Goal: Check status: Check status

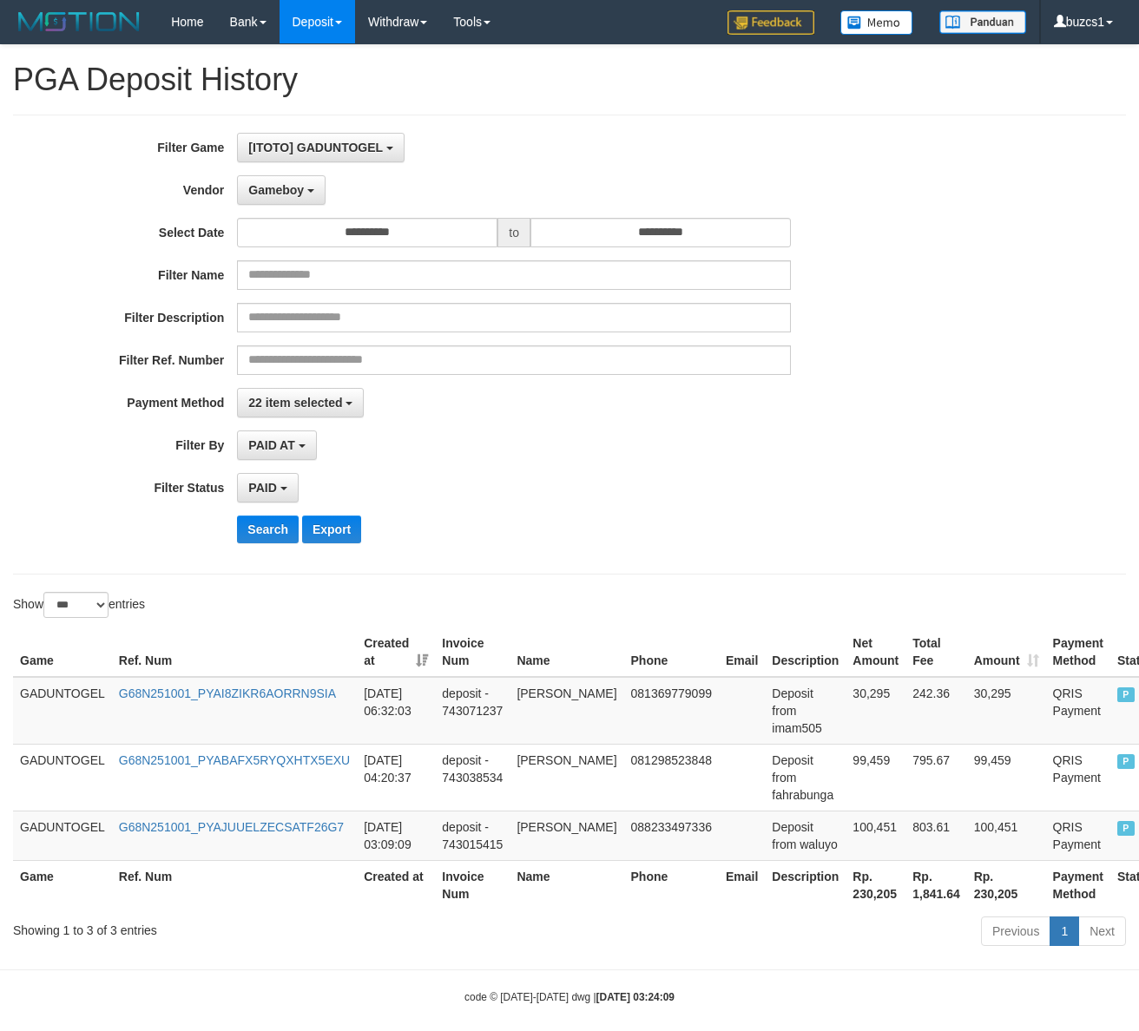
select select "**********"
select select "*********"
select select "*"
select select "***"
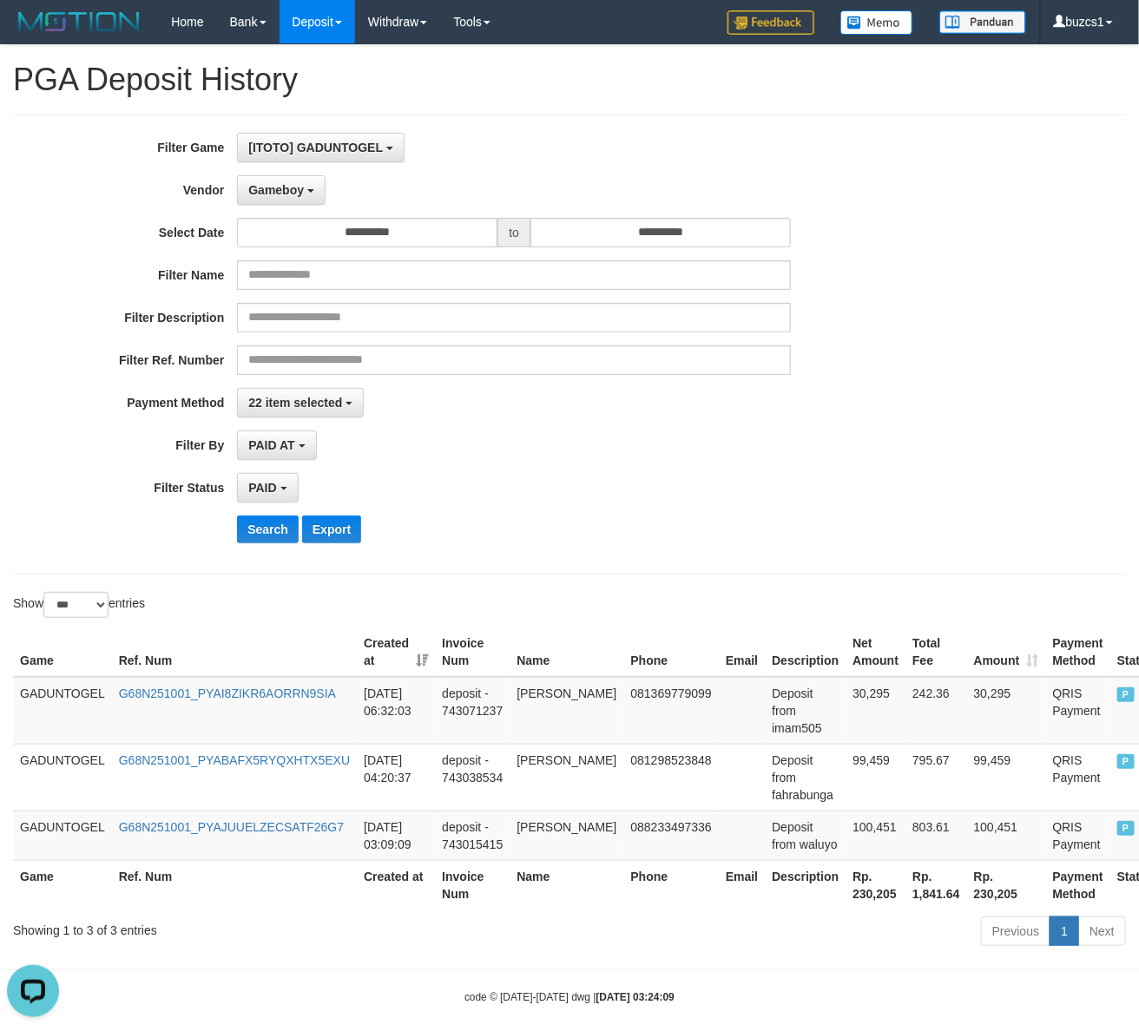
click at [241, 513] on div "**********" at bounding box center [474, 345] width 949 height 424
click at [254, 526] on button "Search" at bounding box center [268, 530] width 62 height 28
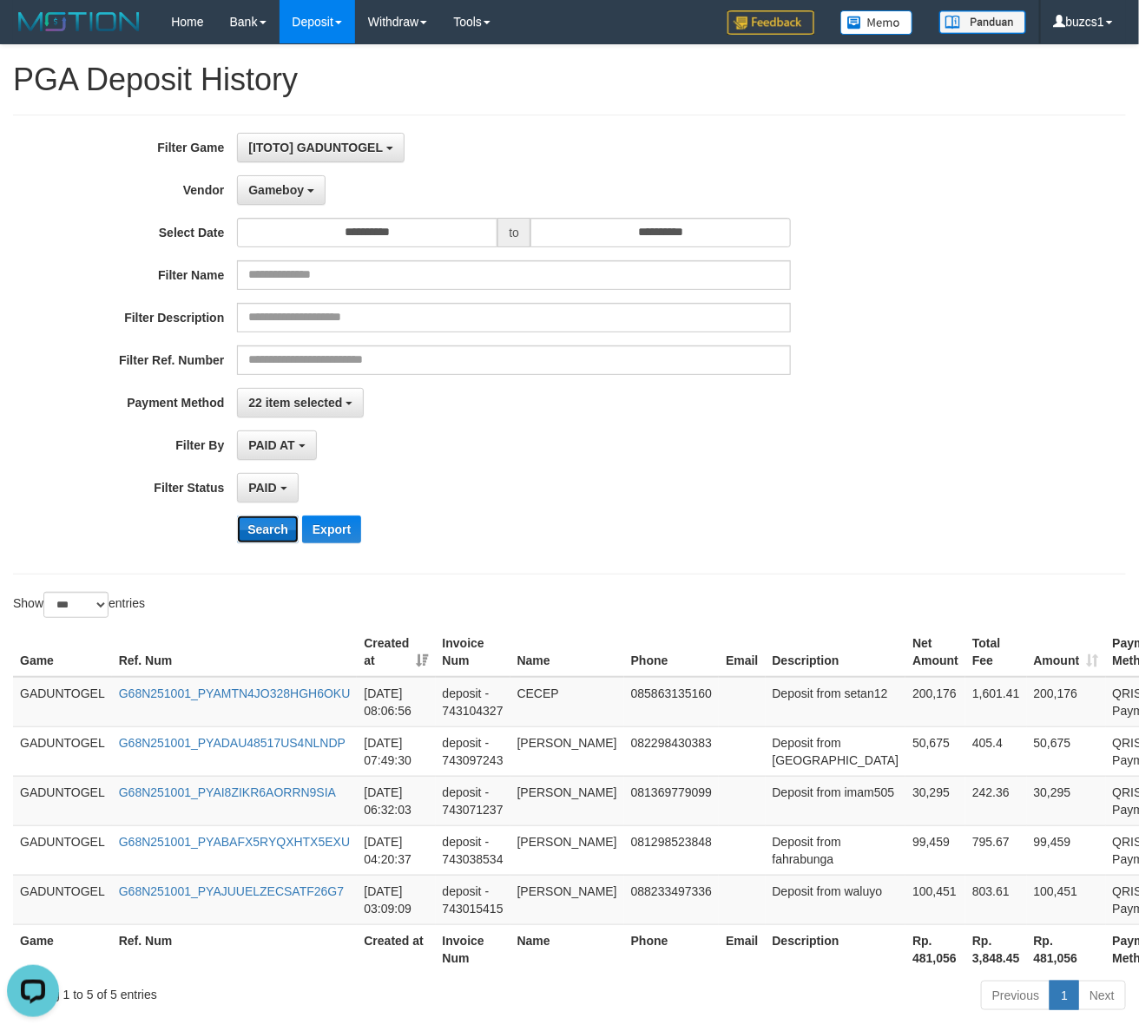
click at [254, 526] on button "Search" at bounding box center [268, 530] width 62 height 28
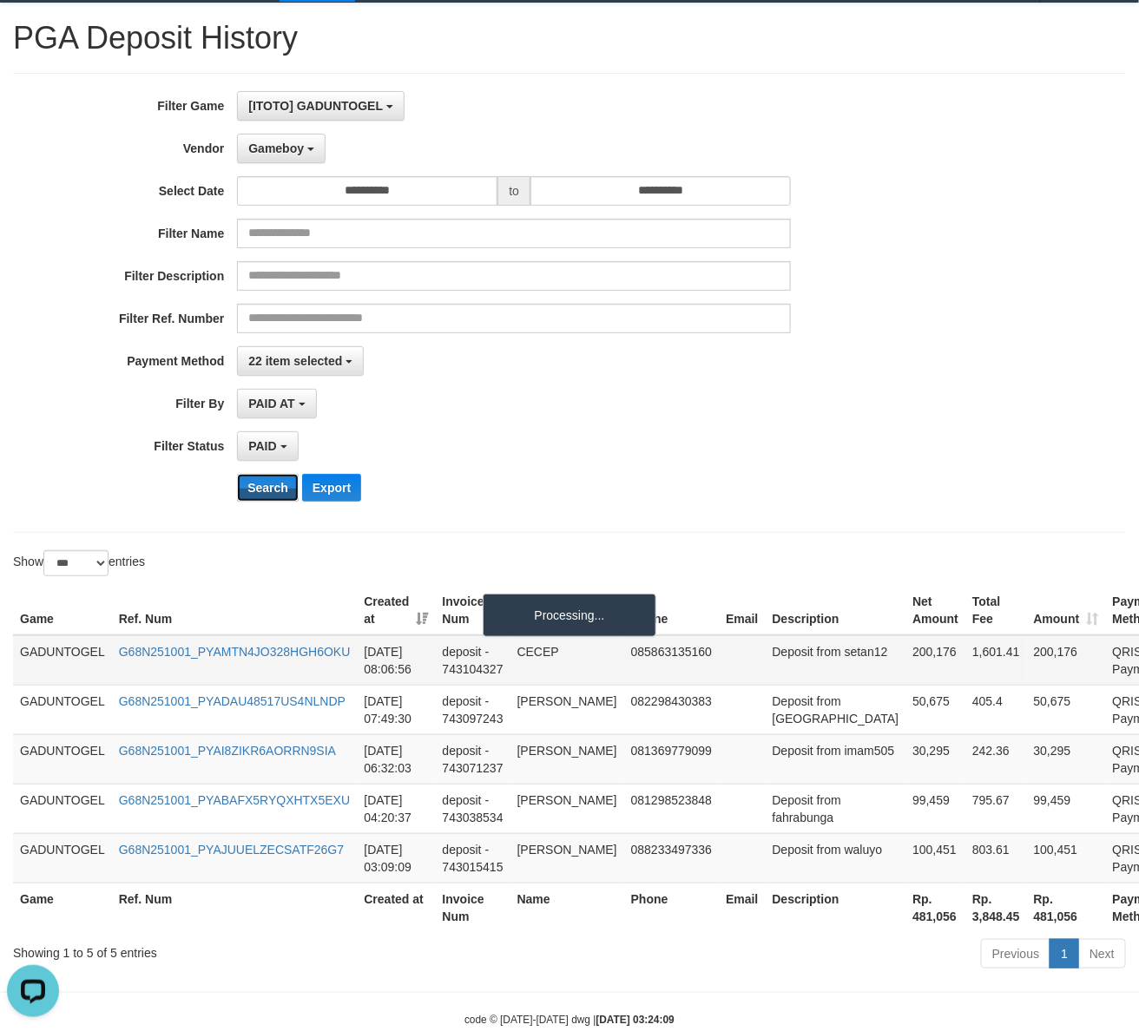
scroll to position [154, 0]
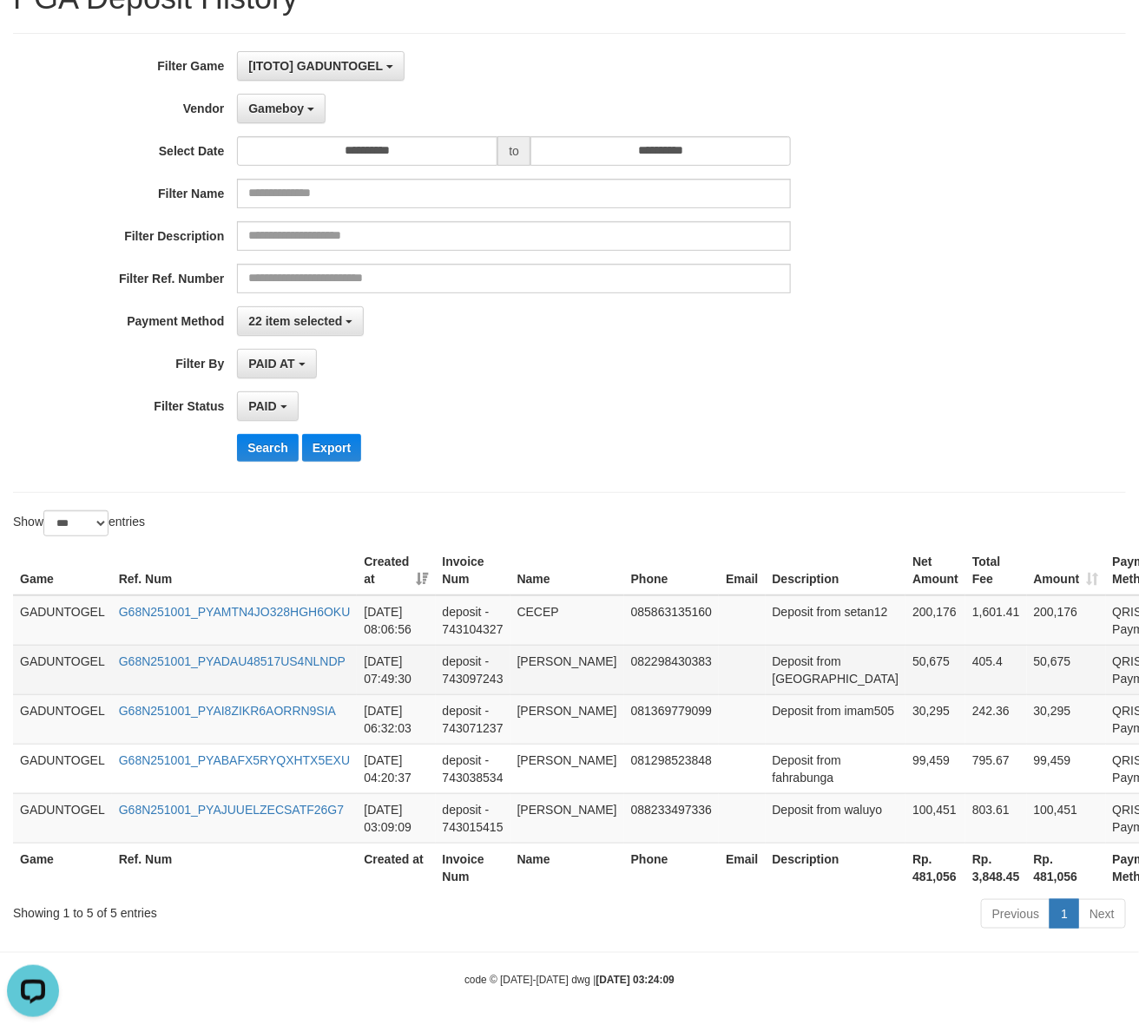
click at [558, 645] on td "[PERSON_NAME]" at bounding box center [567, 669] width 114 height 49
click at [905, 645] on td "50,675" at bounding box center [935, 669] width 60 height 49
copy td "50,675"
click at [532, 645] on td "[PERSON_NAME]" at bounding box center [567, 669] width 114 height 49
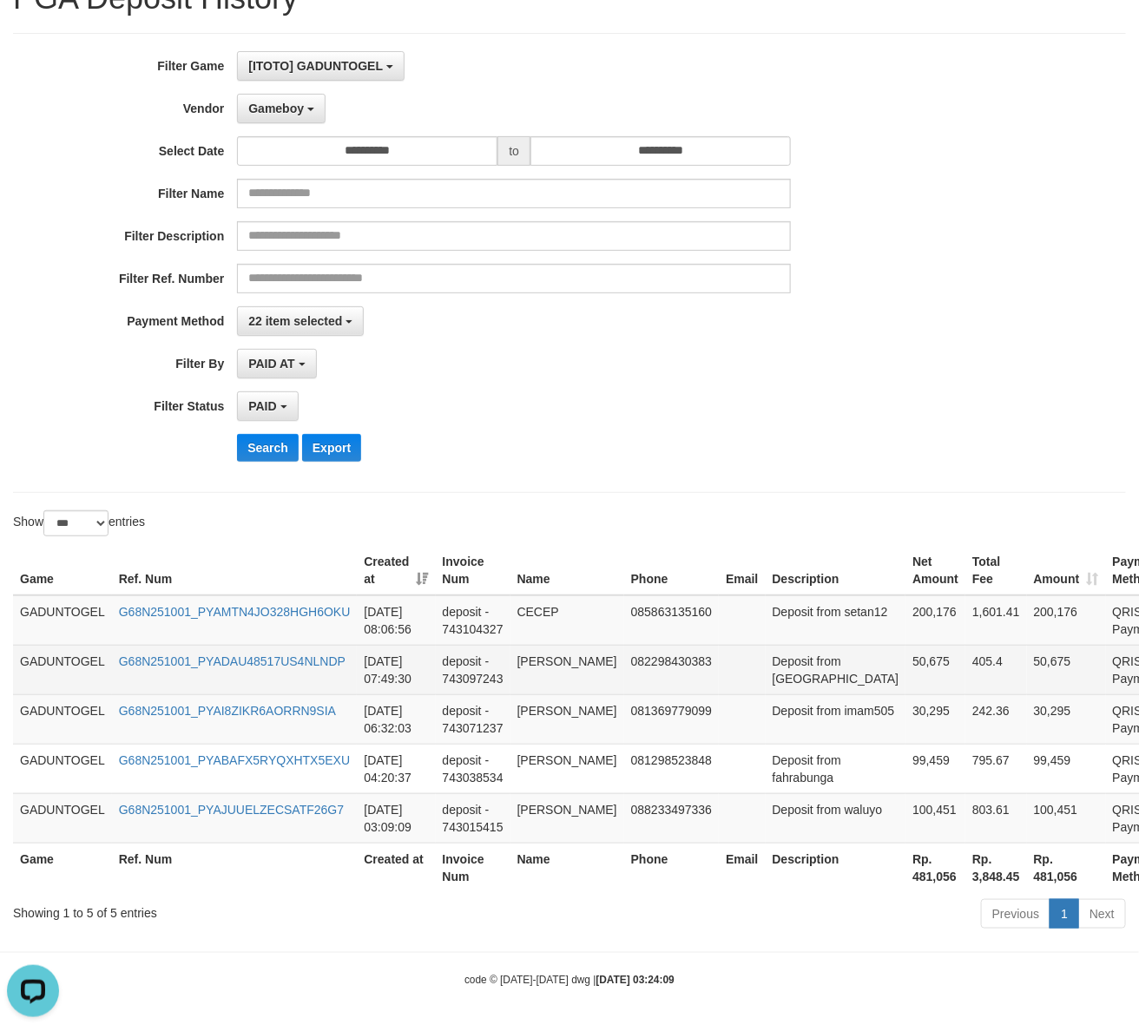
drag, startPoint x: 532, startPoint y: 609, endPoint x: 564, endPoint y: 642, distance: 46.7
click at [564, 645] on td "[PERSON_NAME]" at bounding box center [567, 669] width 114 height 49
copy td "[PERSON_NAME]"
click at [797, 645] on td "Deposit from [GEOGRAPHIC_DATA]" at bounding box center [836, 669] width 141 height 49
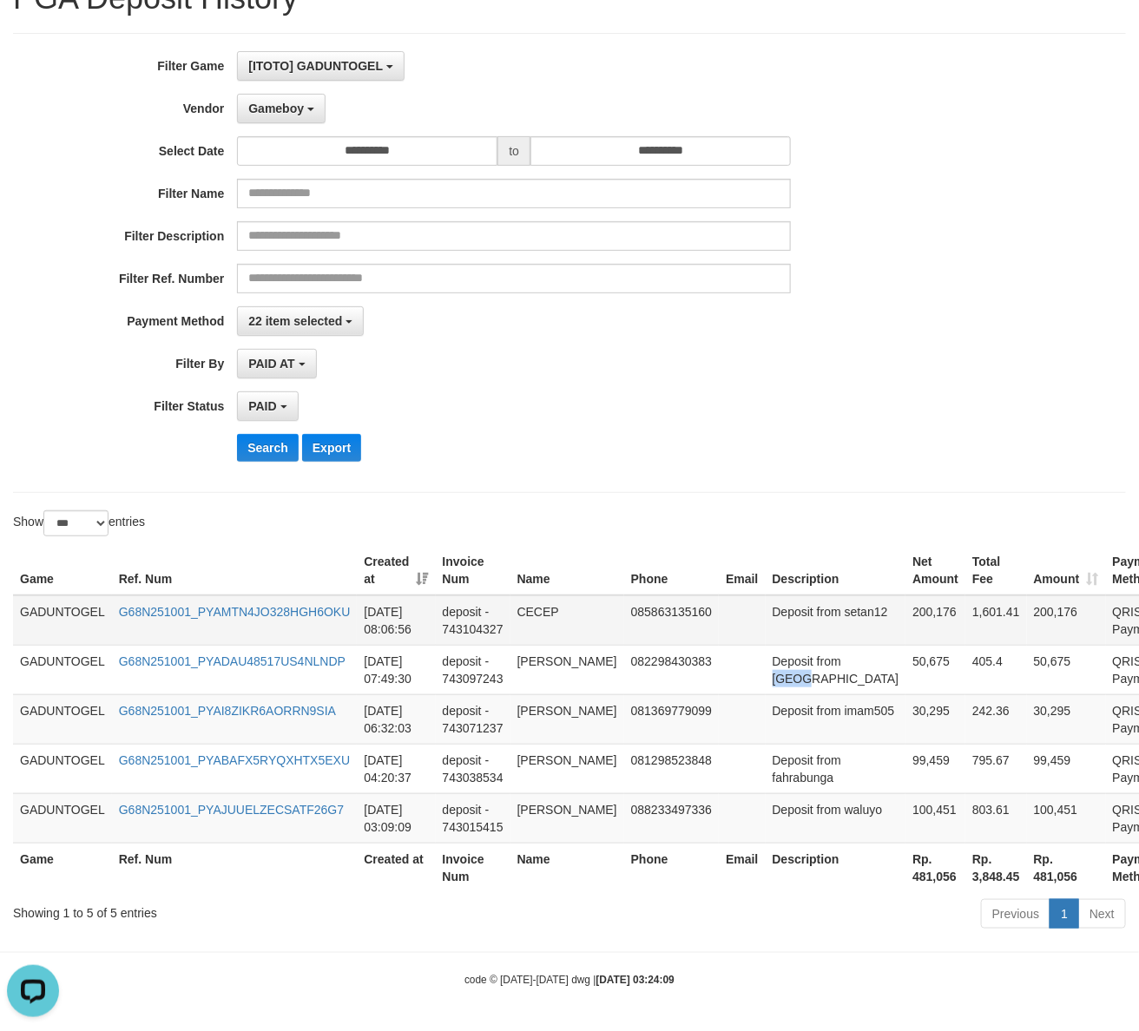
copy td "[MEDICAL_DATA]"
click at [905, 596] on td "200,176" at bounding box center [935, 621] width 60 height 50
copy td "200,176"
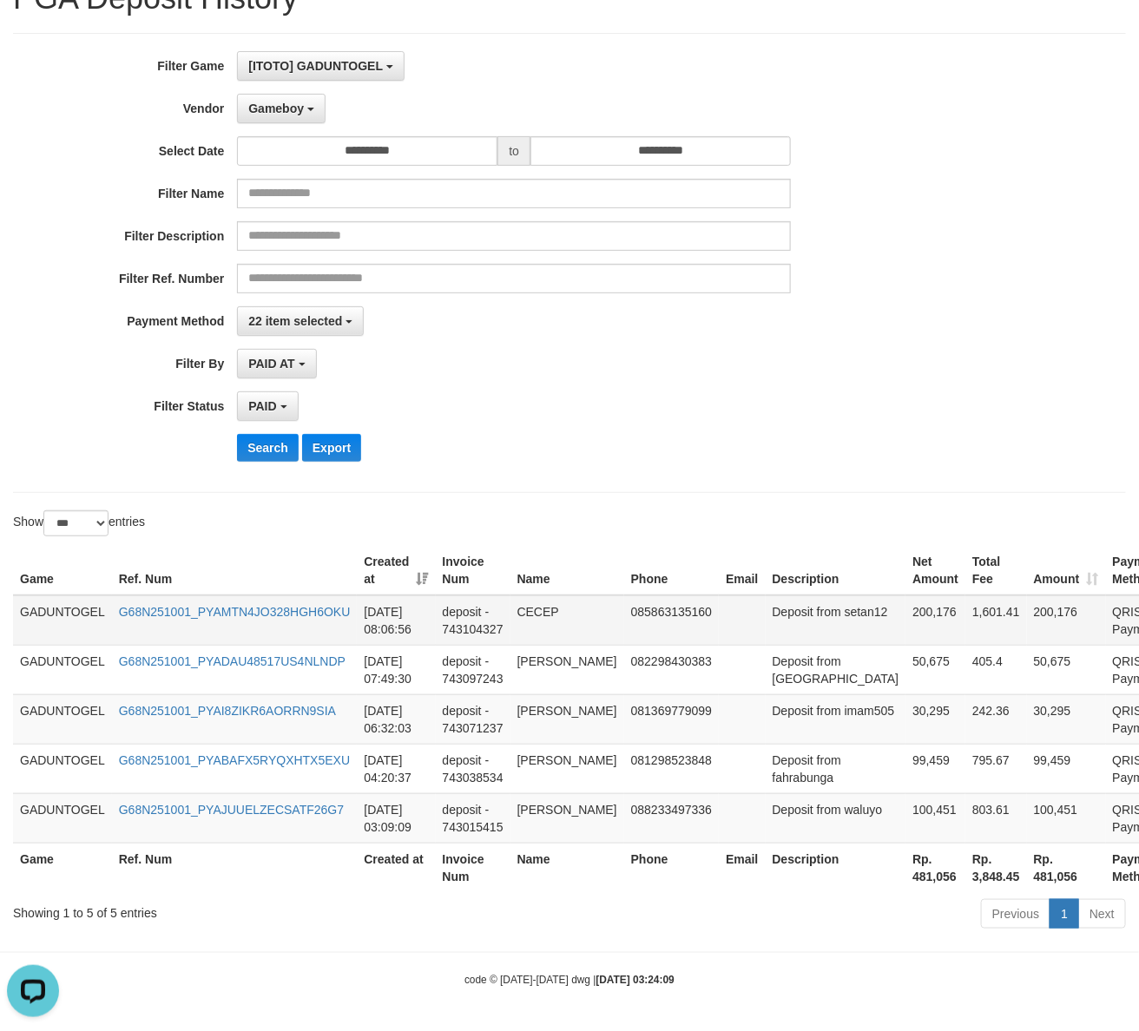
click at [538, 596] on td "CECEP" at bounding box center [567, 621] width 114 height 50
copy td "CECEP"
click at [766, 596] on td "Deposit from setan12" at bounding box center [836, 621] width 141 height 50
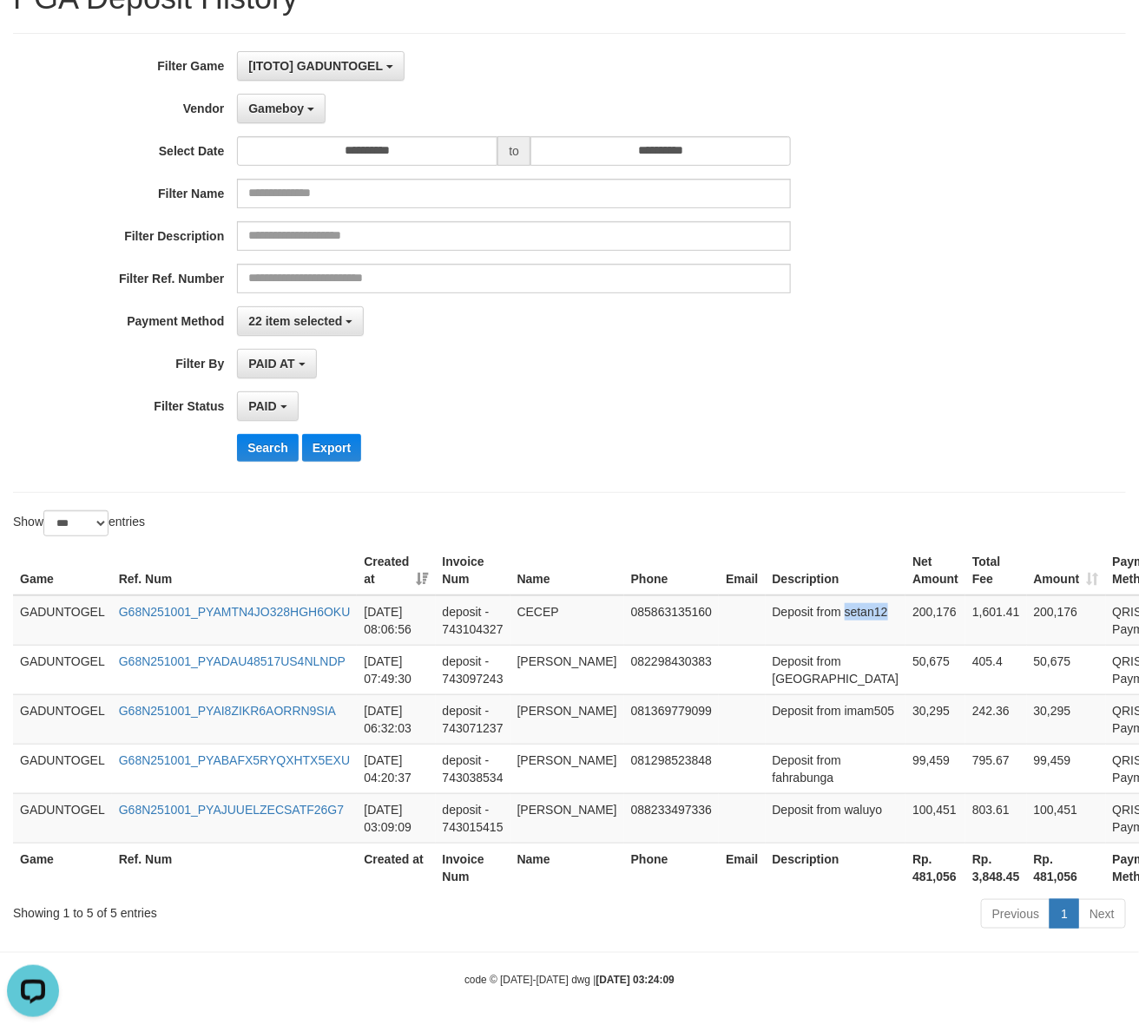
copy td "setan12"
